Goal: Book appointment/travel/reservation

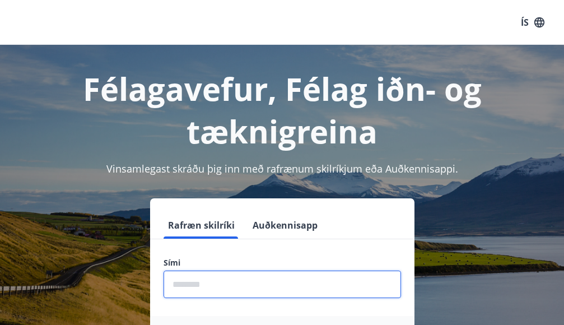
click at [186, 273] on input "phone" at bounding box center [283, 284] width 238 height 27
type input "********"
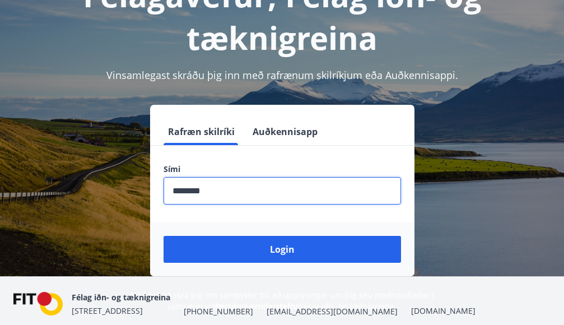
scroll to position [112, 0]
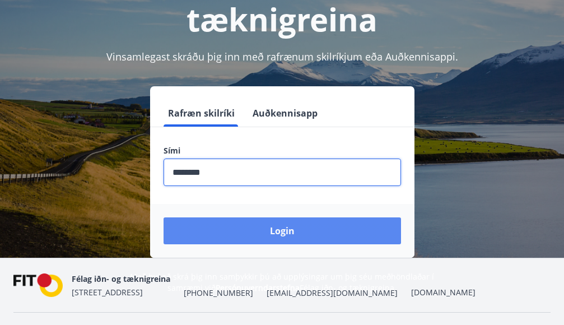
click at [264, 231] on button "Login" at bounding box center [283, 230] width 238 height 27
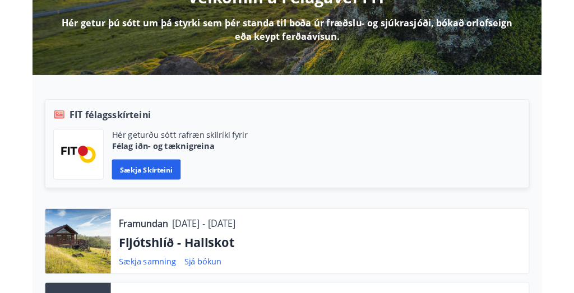
scroll to position [280, 0]
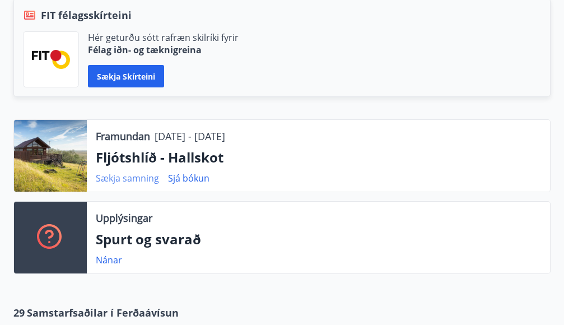
click at [138, 177] on link "Sækja samning" at bounding box center [127, 178] width 63 height 12
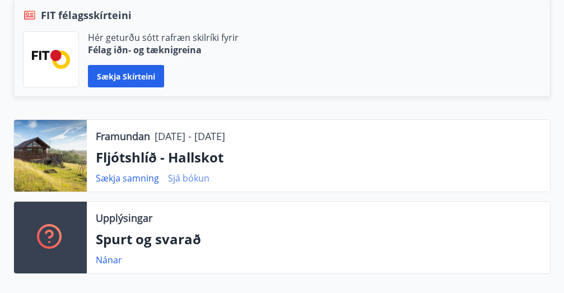
click at [192, 178] on link "Sjá bókun" at bounding box center [188, 178] width 41 height 12
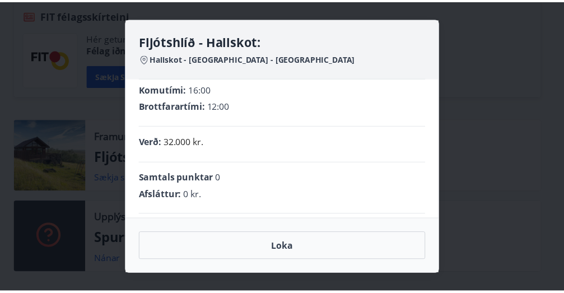
scroll to position [0, 0]
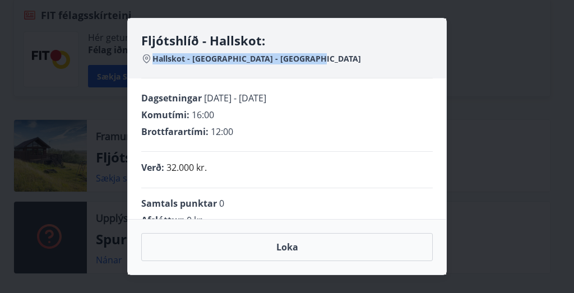
drag, startPoint x: 153, startPoint y: 57, endPoint x: 323, endPoint y: 50, distance: 169.9
click at [323, 50] on div "Fljótshlíð - Hallskot: Hallskot - [GEOGRAPHIC_DATA] - [GEOGRAPHIC_DATA]" at bounding box center [286, 55] width 291 height 46
copy span "Hallskot - [GEOGRAPHIC_DATA] - [GEOGRAPHIC_DATA]"
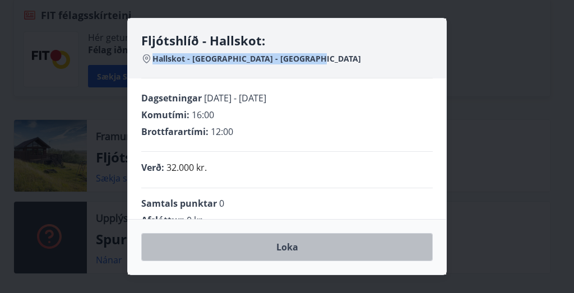
click at [294, 243] on button "Loka" at bounding box center [286, 247] width 291 height 28
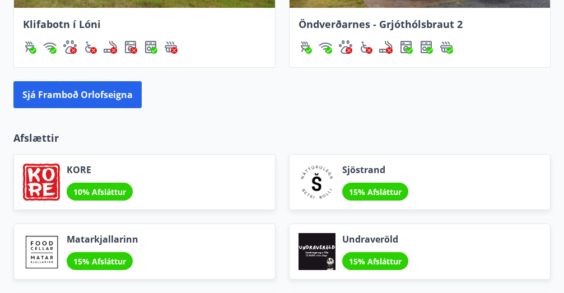
scroll to position [1345, 0]
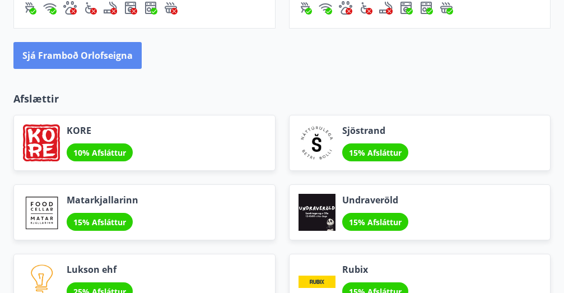
click at [97, 55] on button "Sjá framboð orlofseigna" at bounding box center [77, 55] width 128 height 27
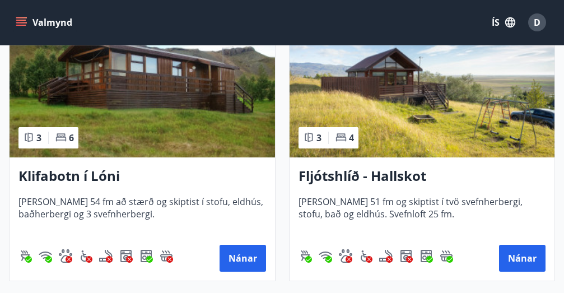
scroll to position [560, 0]
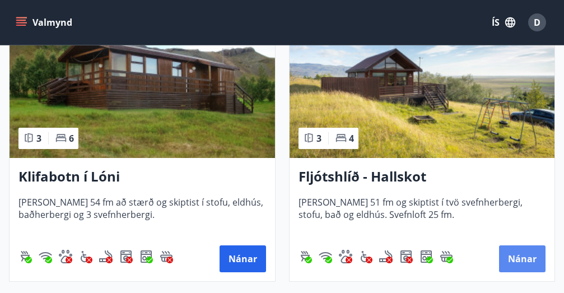
click at [528, 255] on button "Nánar" at bounding box center [522, 258] width 46 height 27
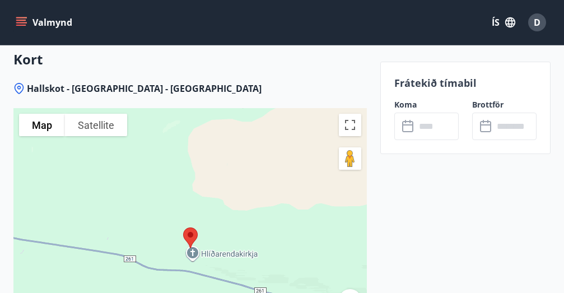
scroll to position [1457, 0]
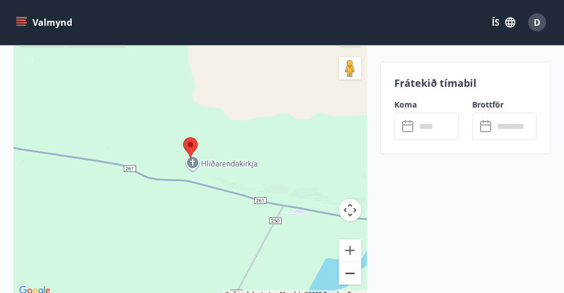
click at [345, 273] on button "Zoom out" at bounding box center [350, 273] width 22 height 22
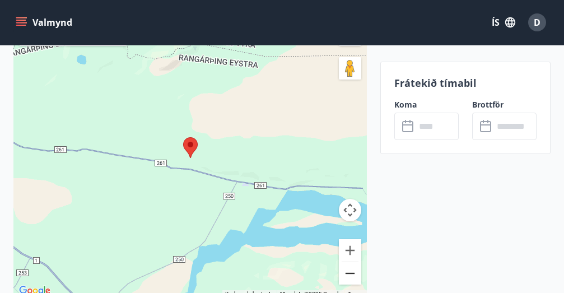
click at [346, 272] on button "Zoom out" at bounding box center [350, 273] width 22 height 22
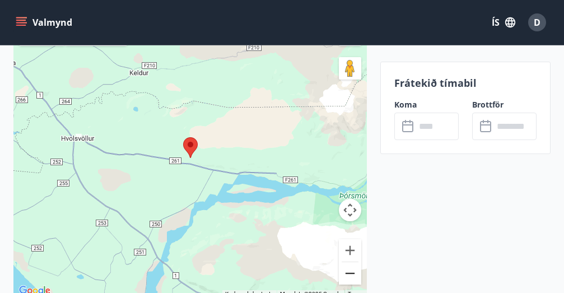
click at [346, 272] on button "Zoom out" at bounding box center [350, 273] width 22 height 22
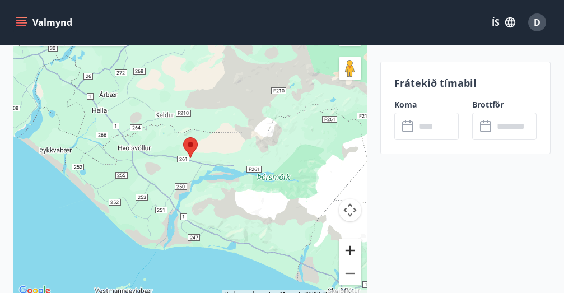
click at [346, 250] on button "Zoom in" at bounding box center [350, 250] width 22 height 22
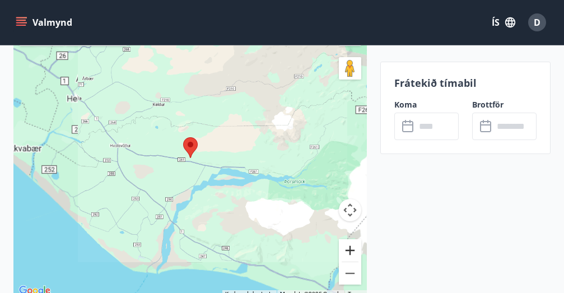
click at [346, 250] on button "Zoom in" at bounding box center [350, 250] width 22 height 22
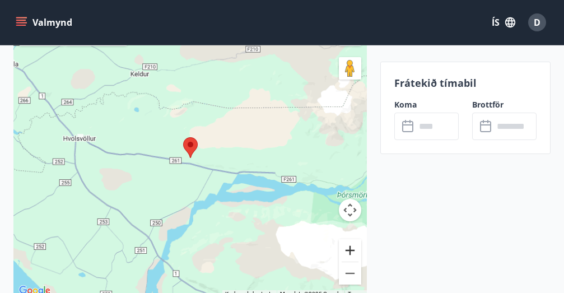
click at [346, 250] on button "Zoom in" at bounding box center [350, 250] width 22 height 22
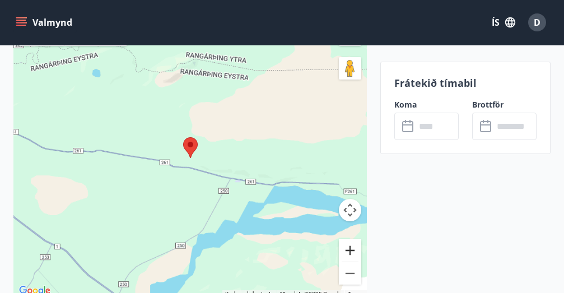
click at [346, 250] on button "Zoom in" at bounding box center [350, 250] width 22 height 22
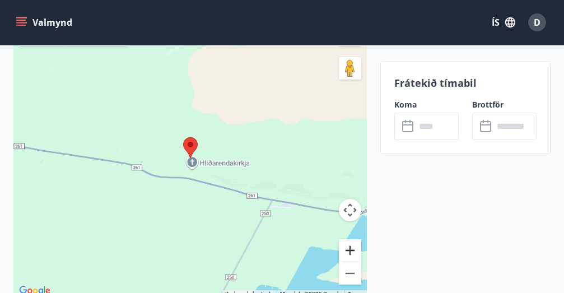
click at [346, 250] on button "Zoom in" at bounding box center [350, 250] width 22 height 22
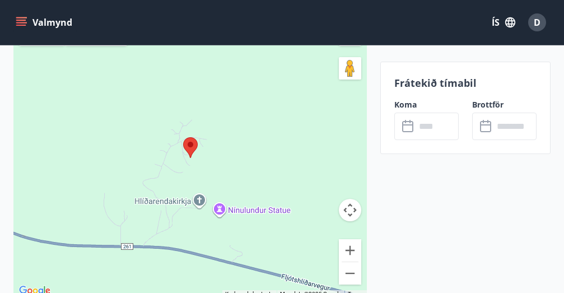
click at [142, 199] on div at bounding box center [189, 158] width 353 height 280
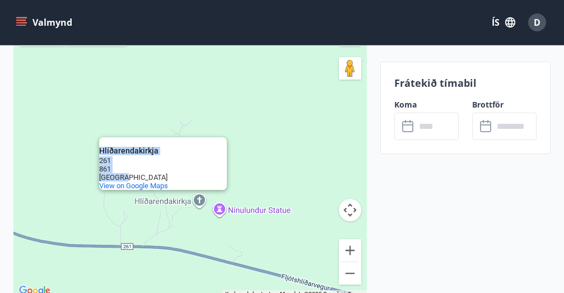
drag, startPoint x: 101, startPoint y: 152, endPoint x: 149, endPoint y: 175, distance: 53.1
click at [149, 175] on div "Hlíðarendakirkja [STREET_ADDRESS] View on Google Maps" at bounding box center [163, 163] width 128 height 53
copy div "Hlíðarendakirkja [GEOGRAPHIC_DATA] 261 861 [GEOGRAPHIC_DATA]"
click at [157, 105] on div "Hlíðarendakirkja [STREET_ADDRESS] View on Google Maps" at bounding box center [189, 158] width 353 height 280
click at [115, 208] on div "Hlíðarendakirkja [STREET_ADDRESS] View on Google Maps" at bounding box center [189, 158] width 353 height 280
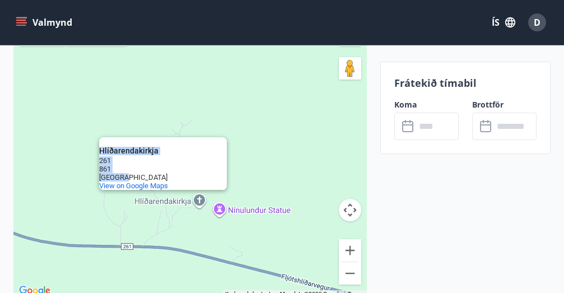
click at [79, 190] on div "Hlíðarendakirkja [STREET_ADDRESS] View on Google Maps" at bounding box center [189, 158] width 353 height 280
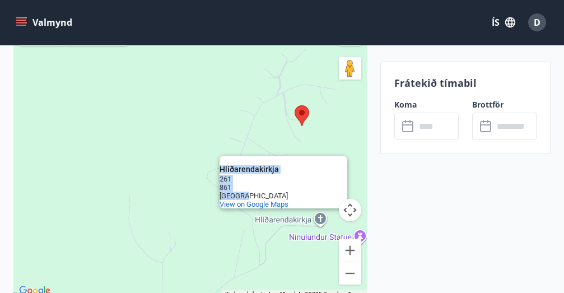
click at [217, 137] on div "Hlíðarendakirkja [STREET_ADDRESS] View on Google Maps" at bounding box center [189, 158] width 353 height 280
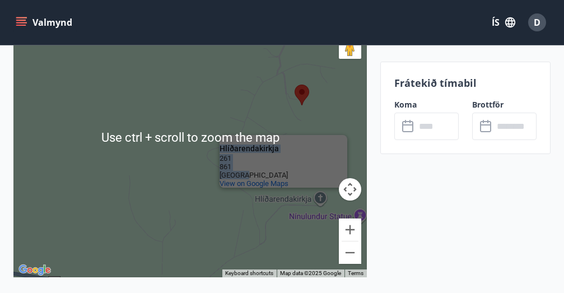
scroll to position [1401, 0]
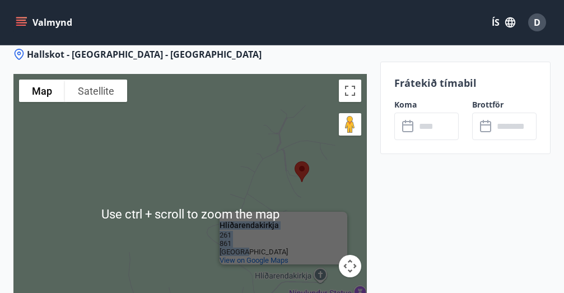
click at [273, 162] on div "Hlíðarendakirkja [STREET_ADDRESS] View on Google Maps" at bounding box center [189, 214] width 353 height 280
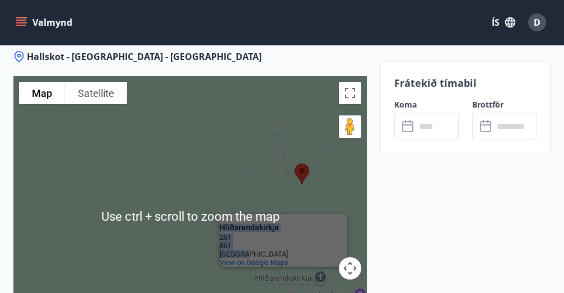
scroll to position [1457, 0]
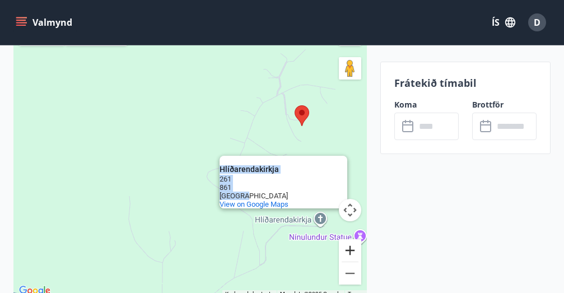
click at [349, 244] on button "Zoom in" at bounding box center [350, 250] width 22 height 22
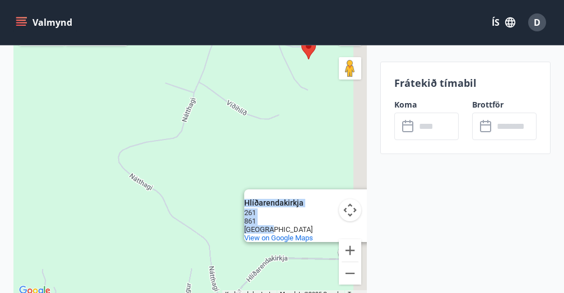
drag, startPoint x: 312, startPoint y: 157, endPoint x: 199, endPoint y: 118, distance: 119.2
click at [199, 118] on div "Hlíðarendakirkja [STREET_ADDRESS] View on Google Maps" at bounding box center [189, 158] width 353 height 280
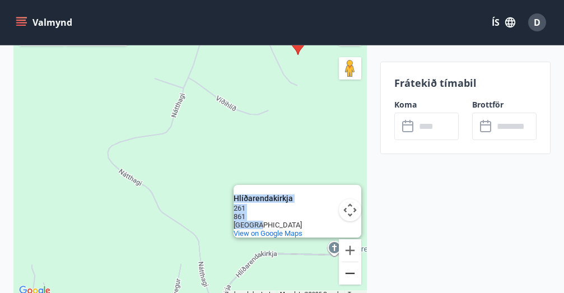
click at [350, 271] on button "Zoom out" at bounding box center [350, 273] width 22 height 22
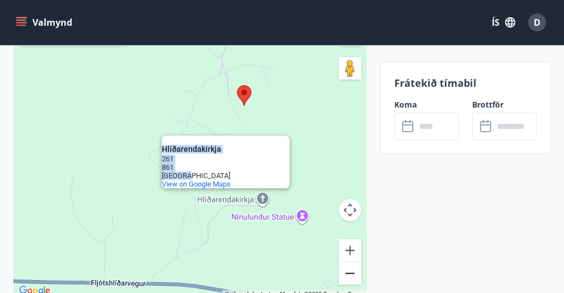
click at [350, 267] on button "Zoom out" at bounding box center [350, 273] width 22 height 22
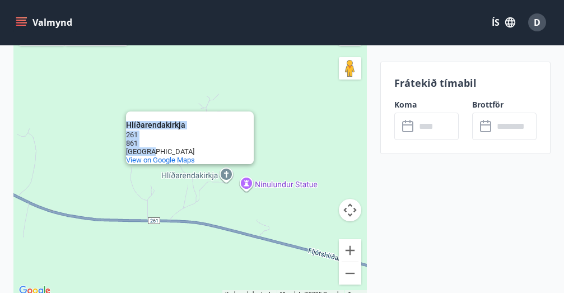
click at [94, 125] on div "Hlíðarendakirkja [STREET_ADDRESS] View on Google Maps" at bounding box center [189, 158] width 353 height 280
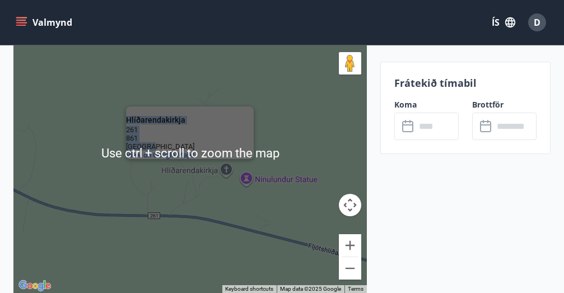
scroll to position [1513, 0]
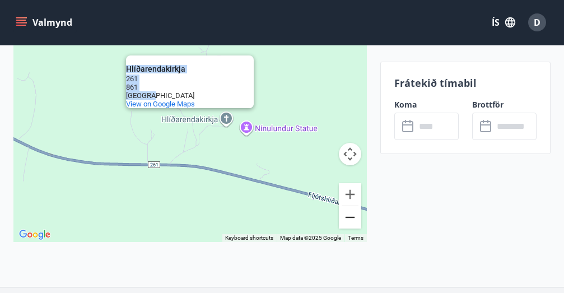
click at [345, 215] on button "Zoom out" at bounding box center [350, 217] width 22 height 22
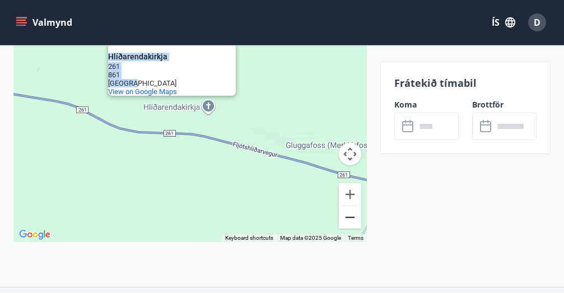
click at [345, 215] on button "Zoom out" at bounding box center [350, 217] width 22 height 22
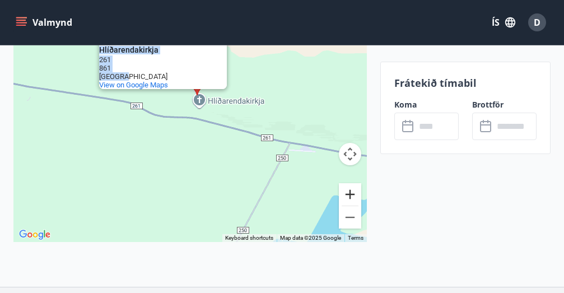
click at [350, 192] on button "Zoom in" at bounding box center [350, 194] width 22 height 22
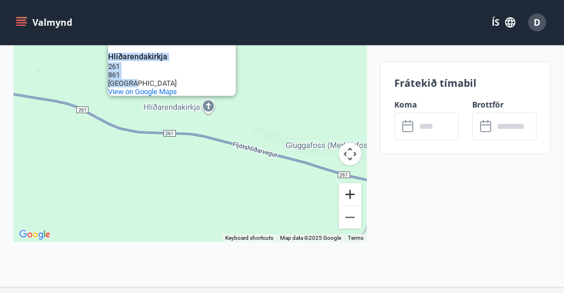
click at [350, 192] on button "Zoom in" at bounding box center [350, 194] width 22 height 22
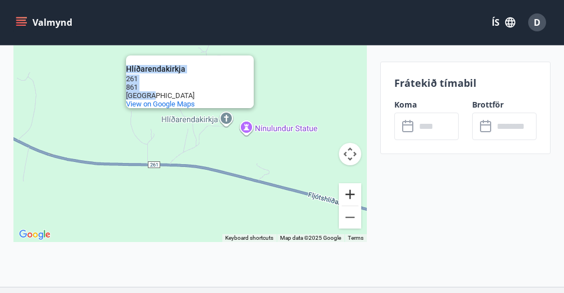
click at [350, 192] on button "Zoom in" at bounding box center [350, 194] width 22 height 22
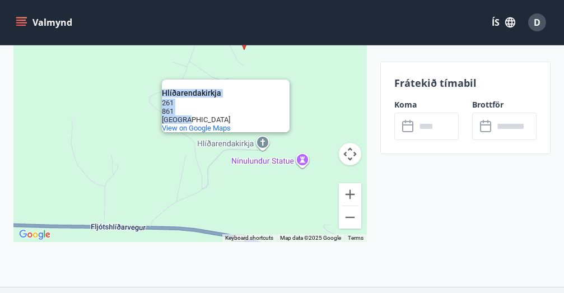
click at [260, 191] on div "Hlíðarendakirkja [STREET_ADDRESS] View on Google Maps" at bounding box center [189, 102] width 353 height 280
click at [183, 142] on div "Hlíðarendakirkja [STREET_ADDRESS] View on Google Maps" at bounding box center [189, 102] width 353 height 280
click at [175, 150] on div "Hlíðarendakirkja [STREET_ADDRESS] View on Google Maps" at bounding box center [189, 102] width 353 height 280
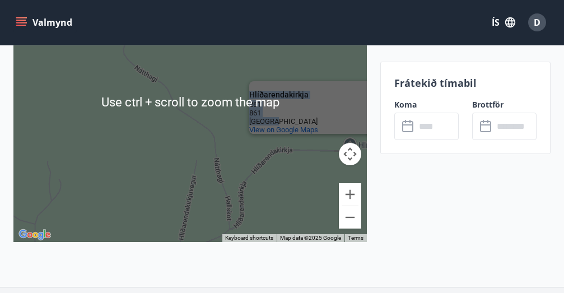
scroll to position [1457, 0]
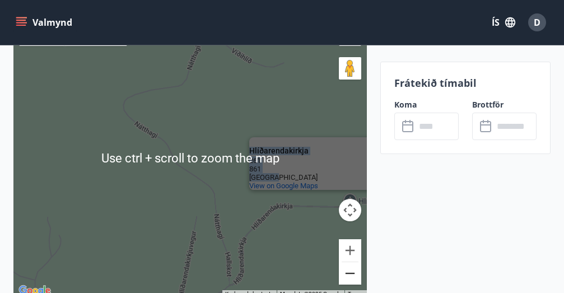
click at [351, 269] on button "Zoom out" at bounding box center [350, 273] width 22 height 22
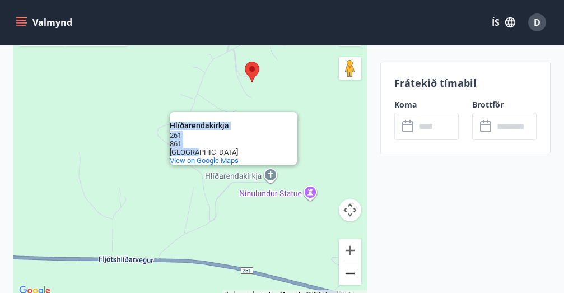
click at [345, 272] on button "Zoom out" at bounding box center [350, 273] width 22 height 22
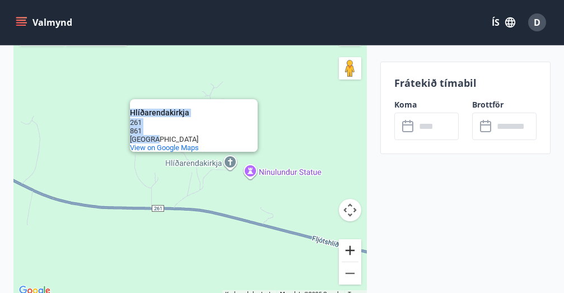
click at [346, 250] on button "Zoom in" at bounding box center [350, 250] width 22 height 22
